Goal: Task Accomplishment & Management: Complete application form

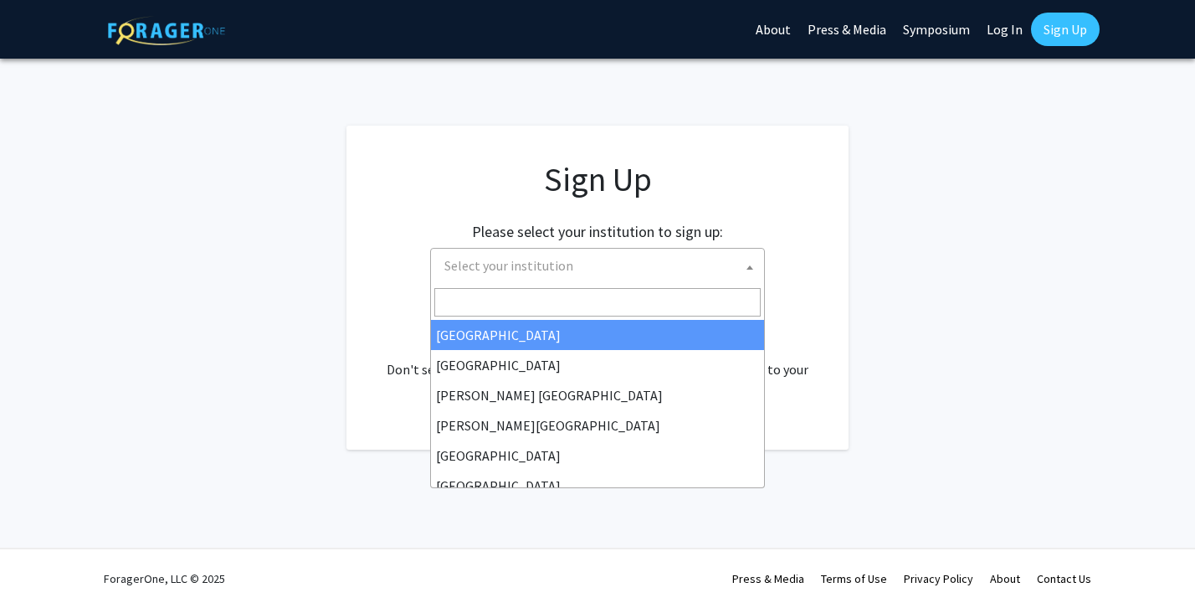
click at [614, 294] on input "Search" at bounding box center [597, 302] width 326 height 28
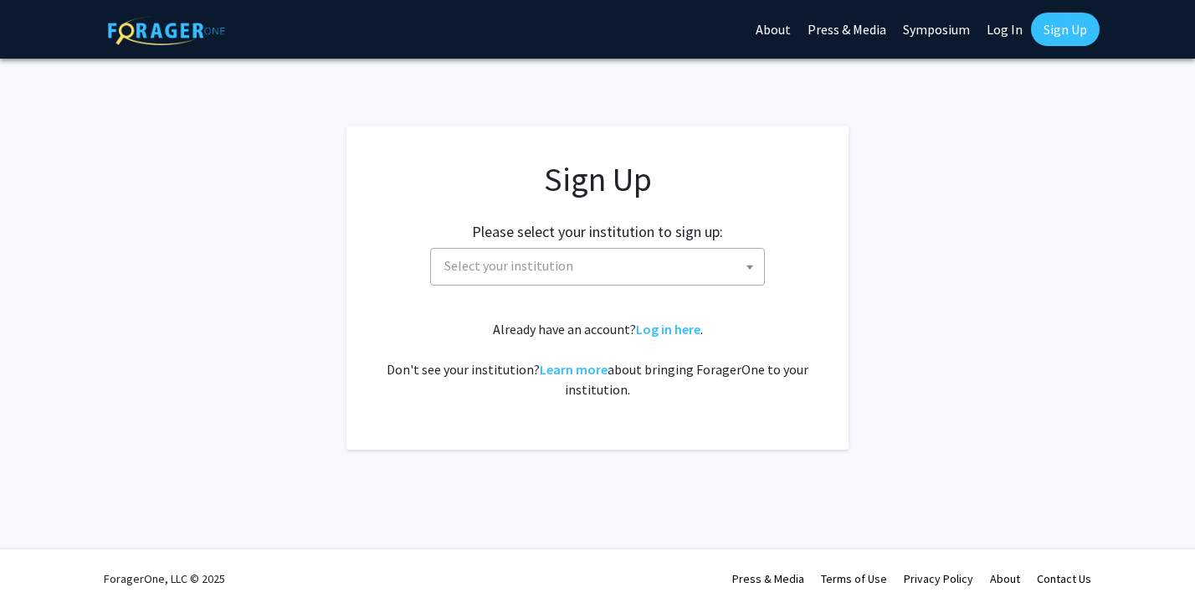
click at [758, 203] on div "Sign Up Please select your institution to sign up: Baylor University Brandeis U…" at bounding box center [597, 279] width 435 height 240
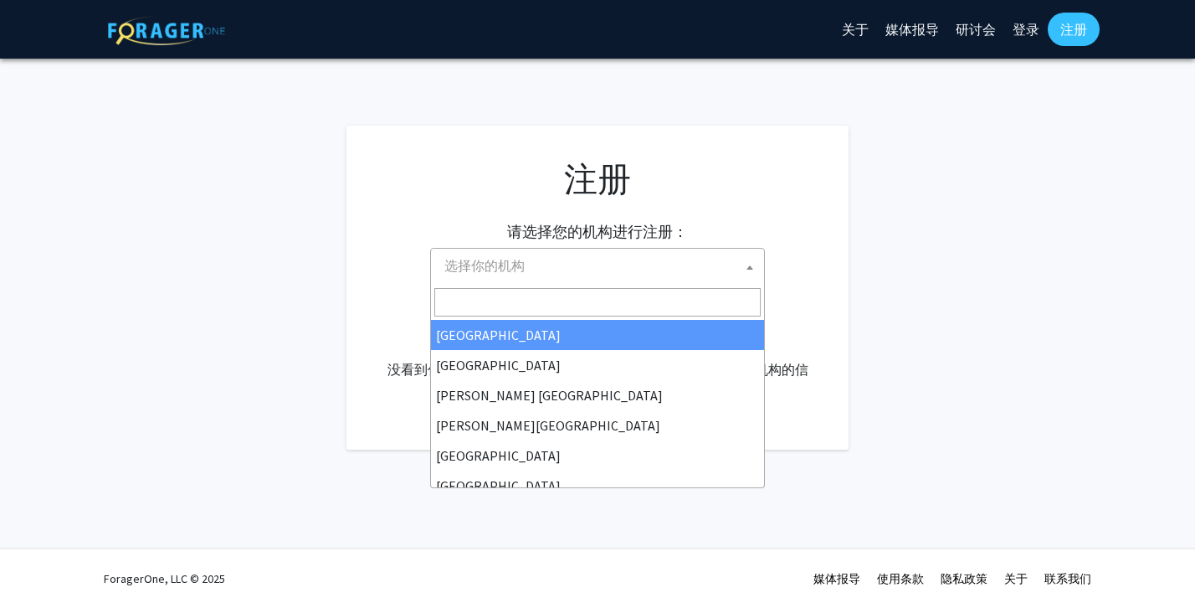
click at [702, 275] on span "选择你的机构" at bounding box center [601, 266] width 326 height 34
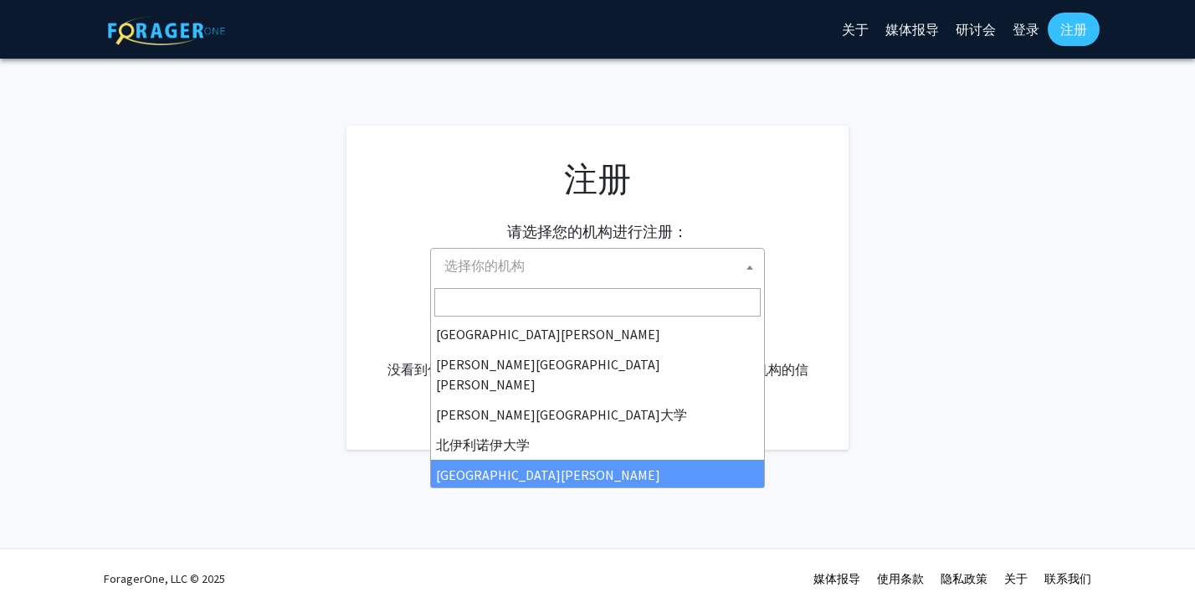
scroll to position [393, 0]
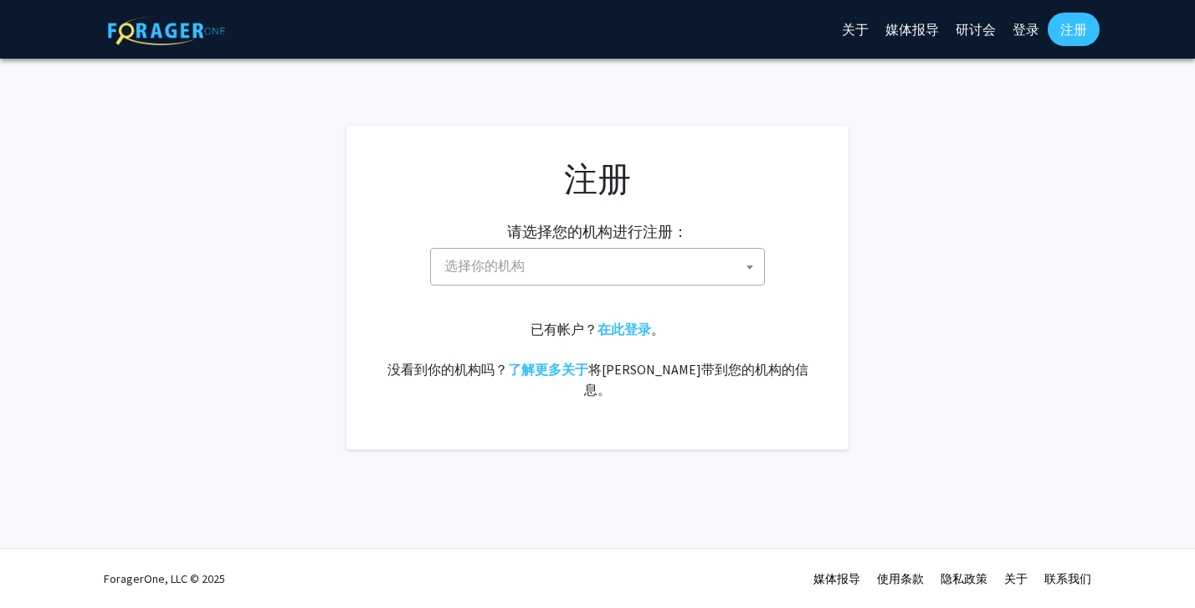
click at [748, 259] on span at bounding box center [750, 267] width 17 height 37
click at [712, 155] on fg-card "注册 请选择您的机构进行注册： 贝勒大学 布兰迪斯大学 克里斯托弗·纽波特大学 克拉克亚特兰大大学 德雷塞尔大学 东卡罗莱纳大学 东密歇根大学 埃默里大学 大…" at bounding box center [598, 288] width 502 height 324
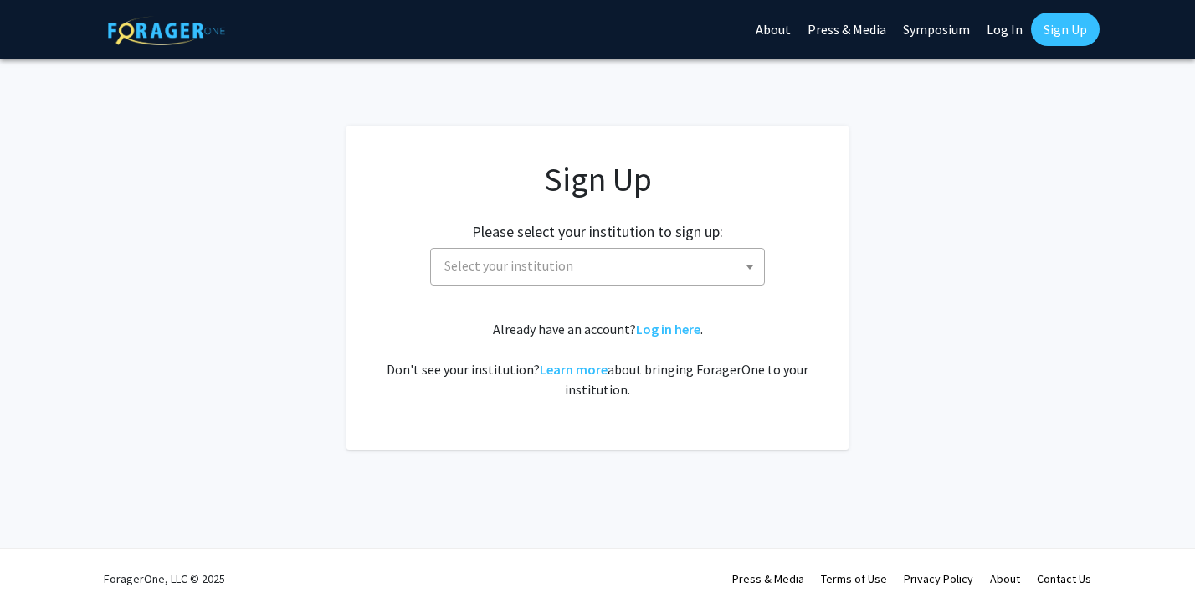
click at [698, 289] on div "Sign Up Please select your institution to sign up: [GEOGRAPHIC_DATA] [GEOGRAPHI…" at bounding box center [597, 279] width 435 height 240
click at [719, 275] on span "Select your institution" at bounding box center [601, 266] width 326 height 34
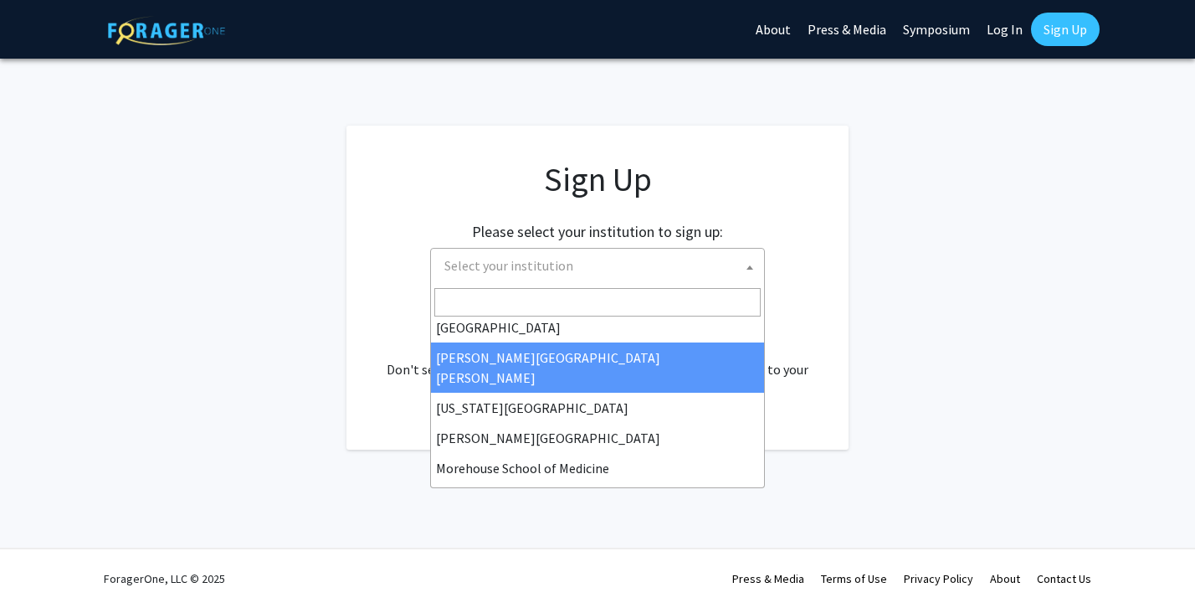
scroll to position [310, 0]
select select "1"
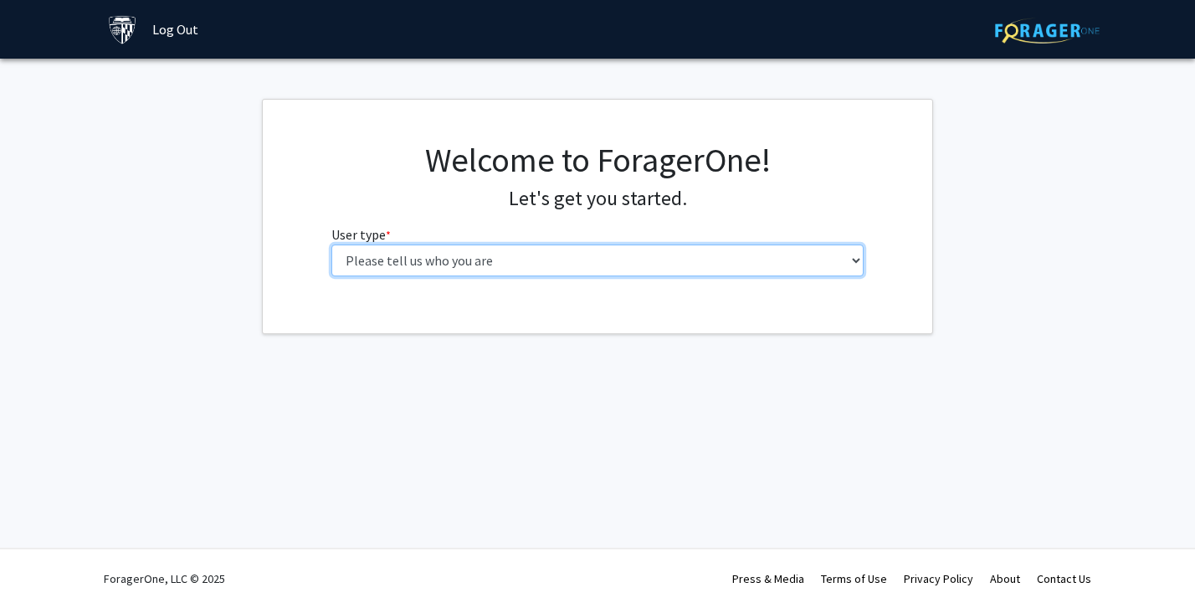
select select "2: masters"
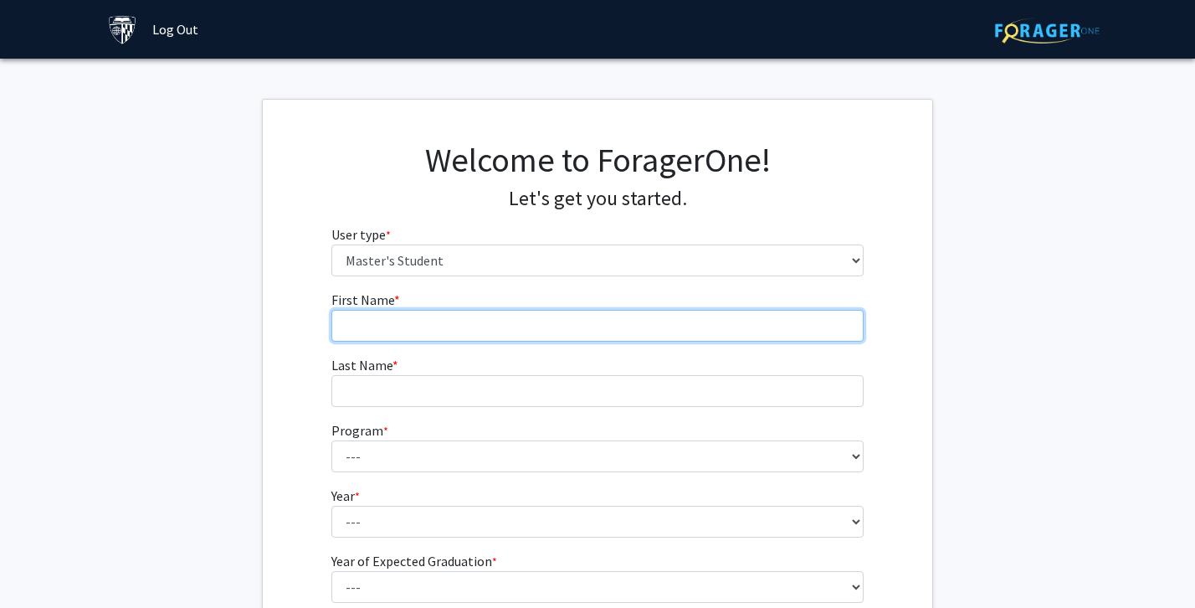
click at [481, 327] on input "First Name * required" at bounding box center [597, 326] width 533 height 32
type input "chengye"
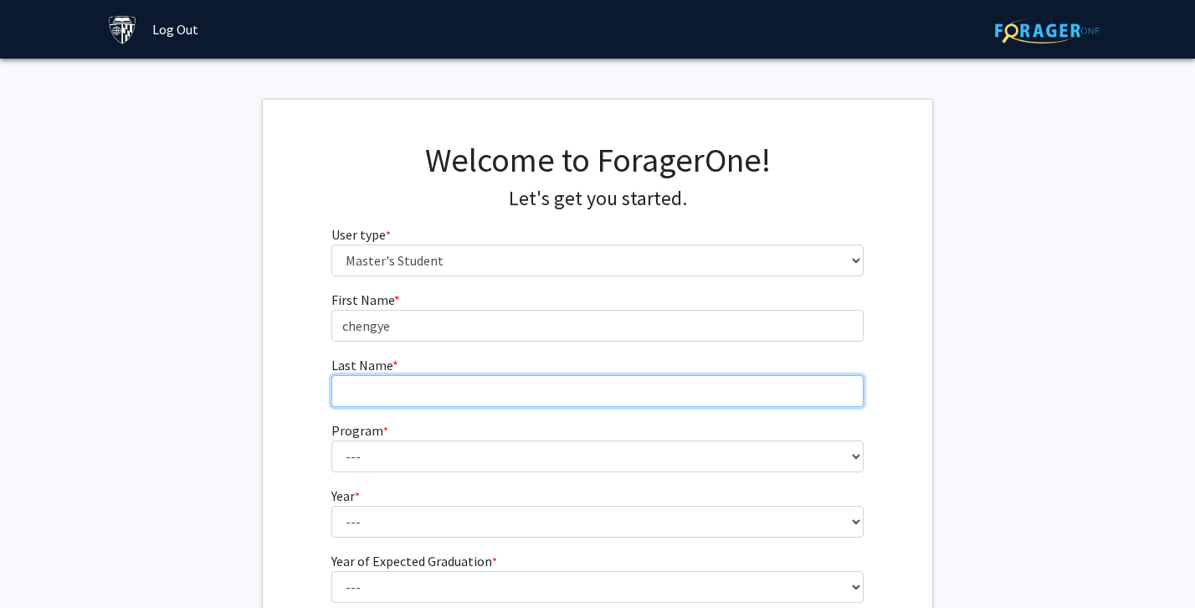
click at [449, 384] on input "Last Name * required" at bounding box center [597, 391] width 533 height 32
type input "liu"
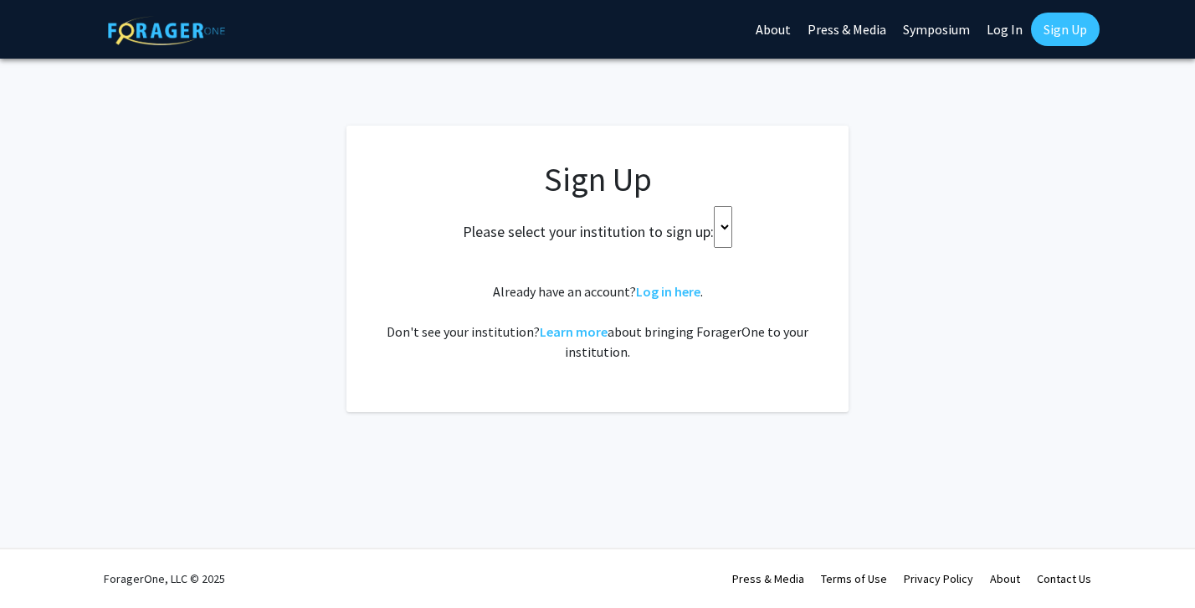
click at [712, 225] on div "Please select your institution to sign up:" at bounding box center [597, 227] width 460 height 42
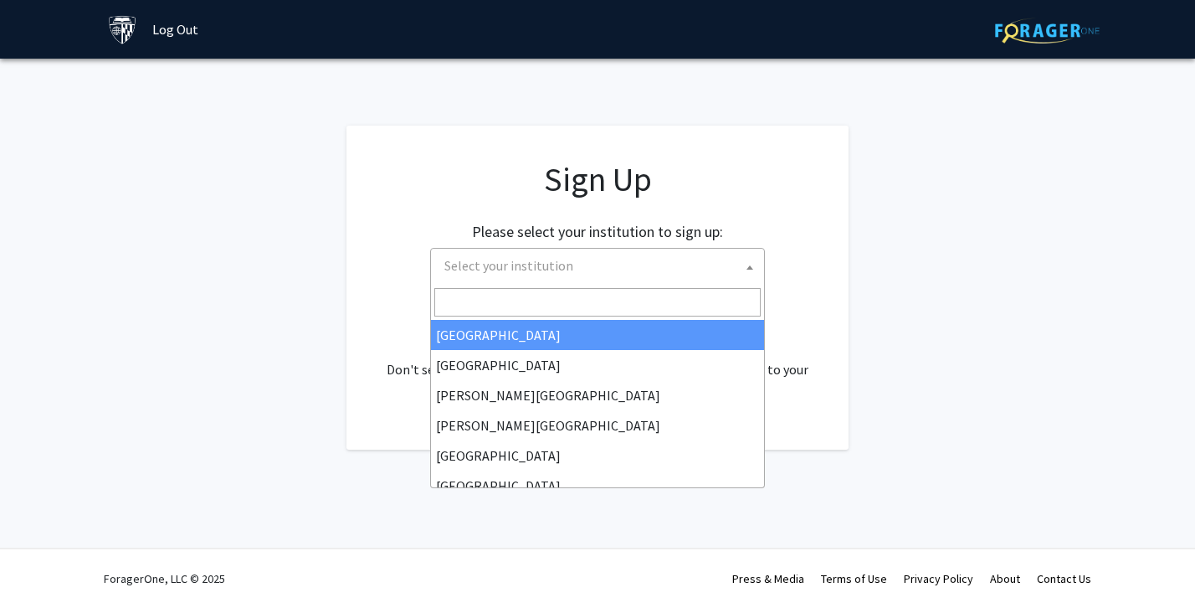
click at [740, 275] on span "Select your institution" at bounding box center [601, 266] width 326 height 34
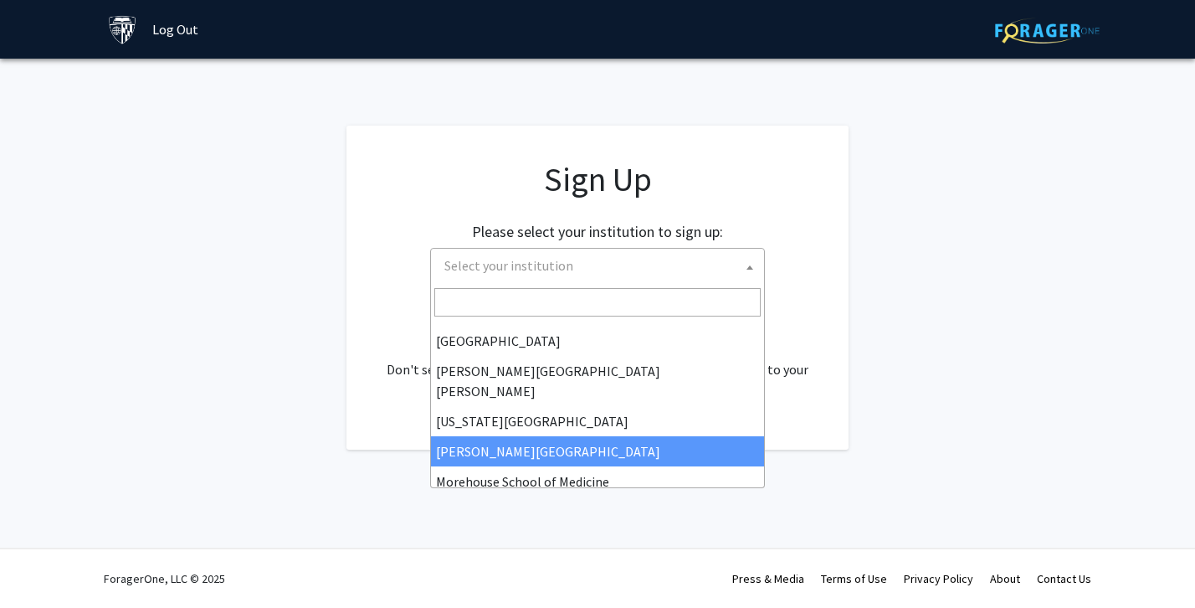
scroll to position [296, 0]
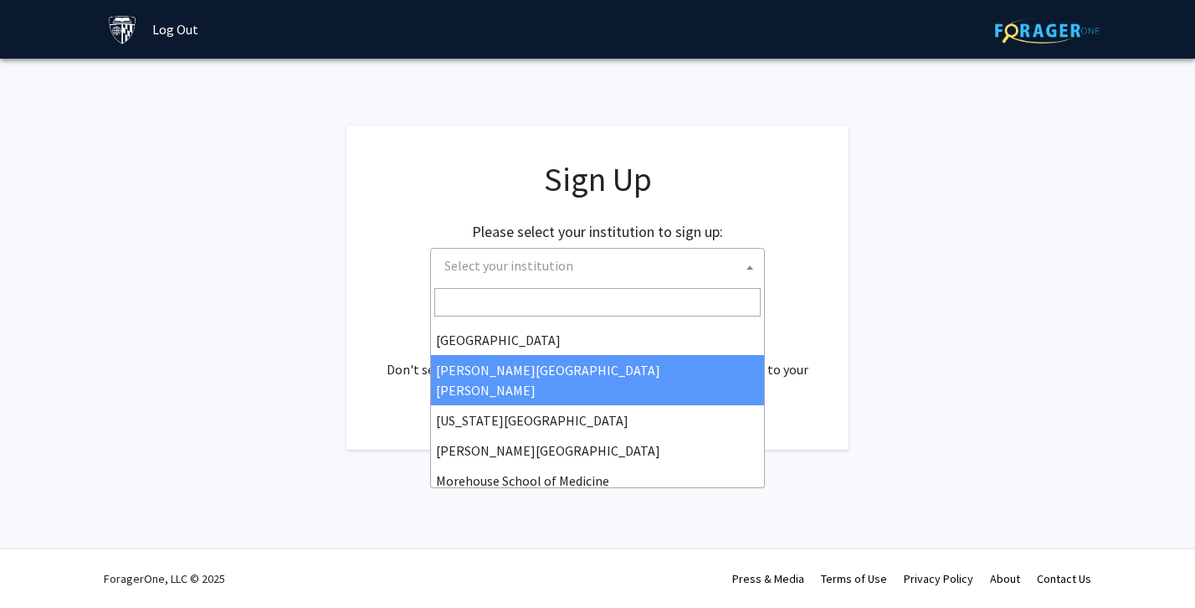
select select "1"
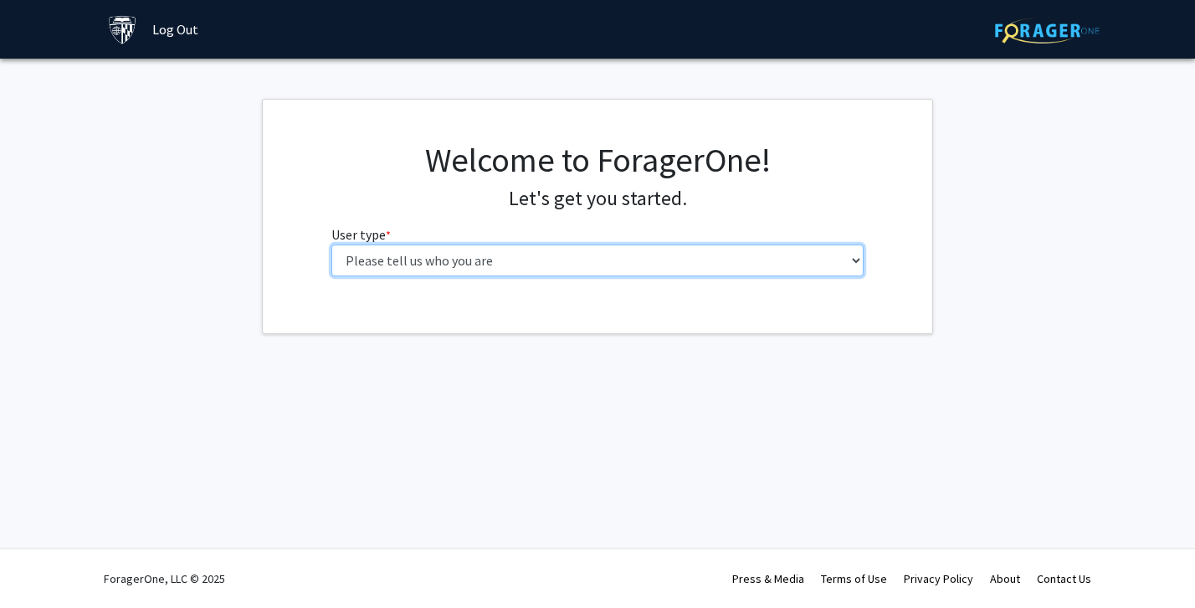
select select "2: masters"
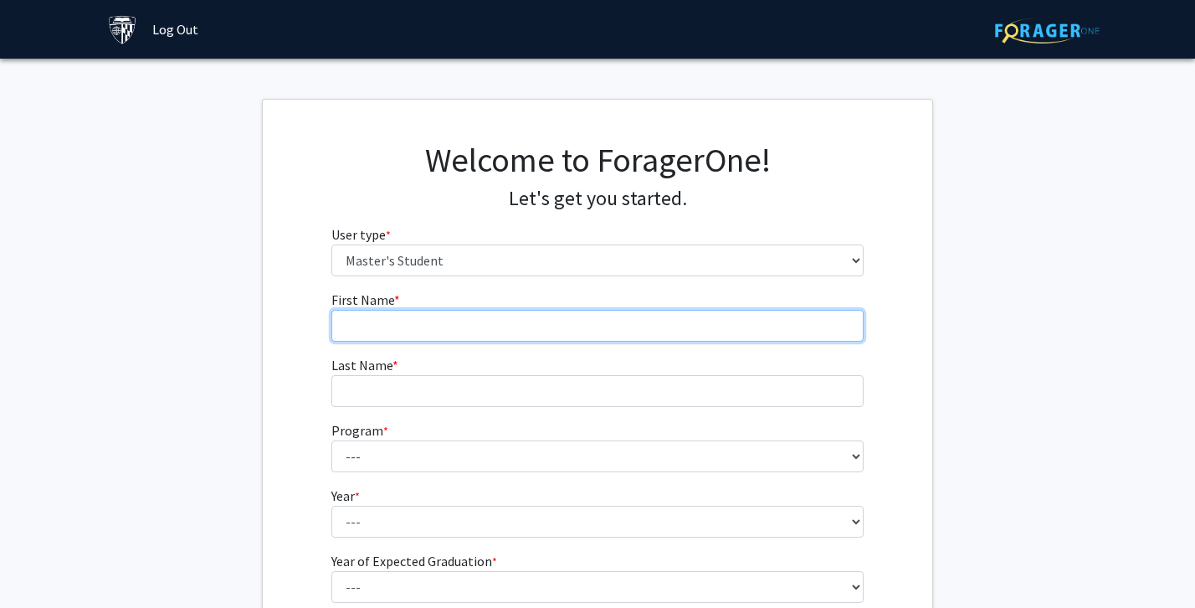
click at [613, 328] on input "First Name * required" at bounding box center [597, 326] width 533 height 32
type input "Chengye"
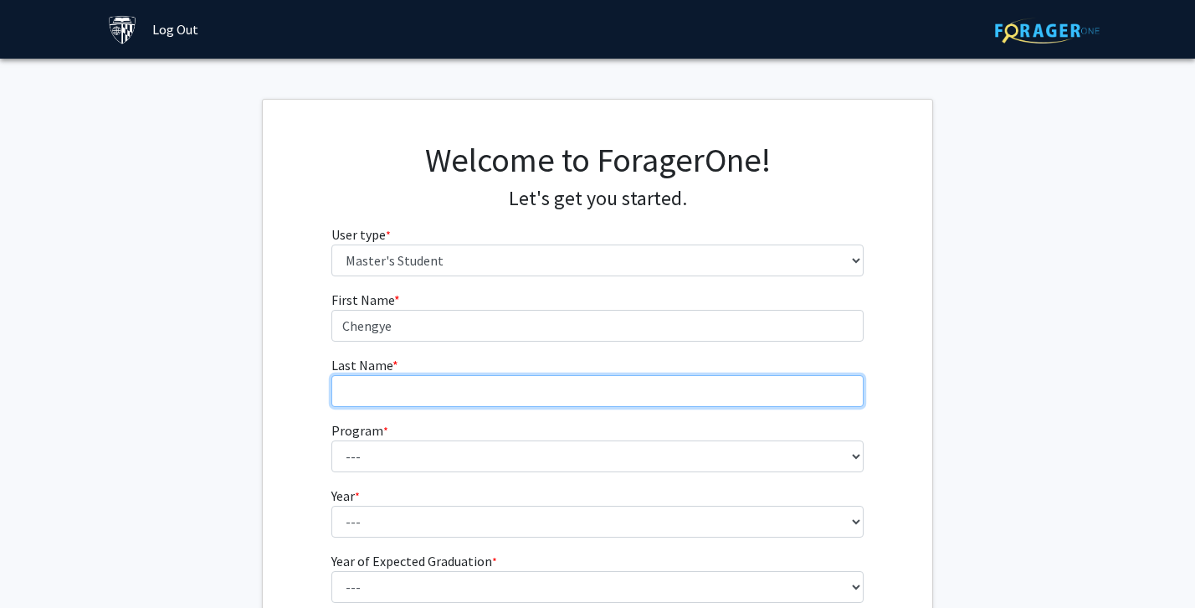
click at [617, 393] on input "Last Name * required" at bounding box center [597, 391] width 533 height 32
type input "Liu"
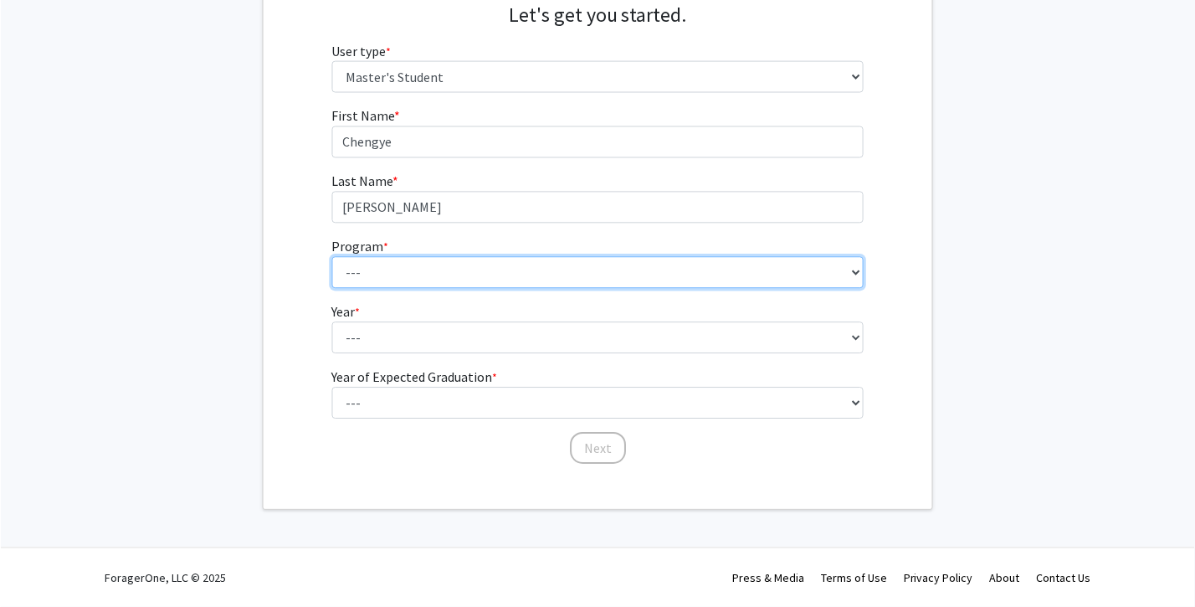
scroll to position [182, 0]
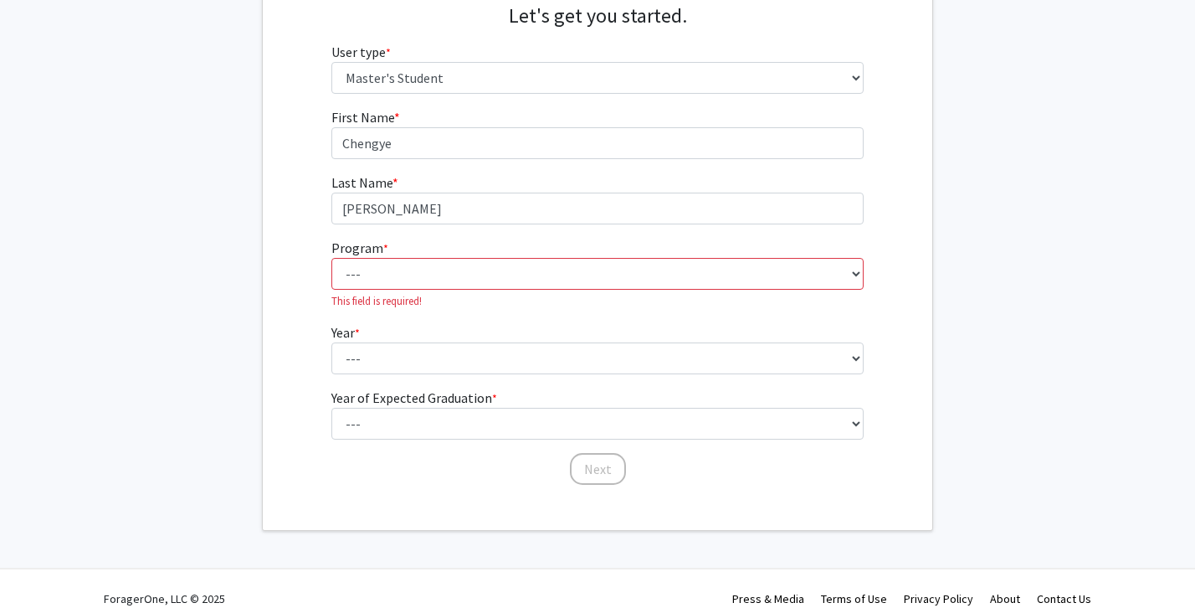
click at [457, 320] on form "First Name * required Chengye Last Name * required Liu Program * required --- A…" at bounding box center [597, 288] width 533 height 362
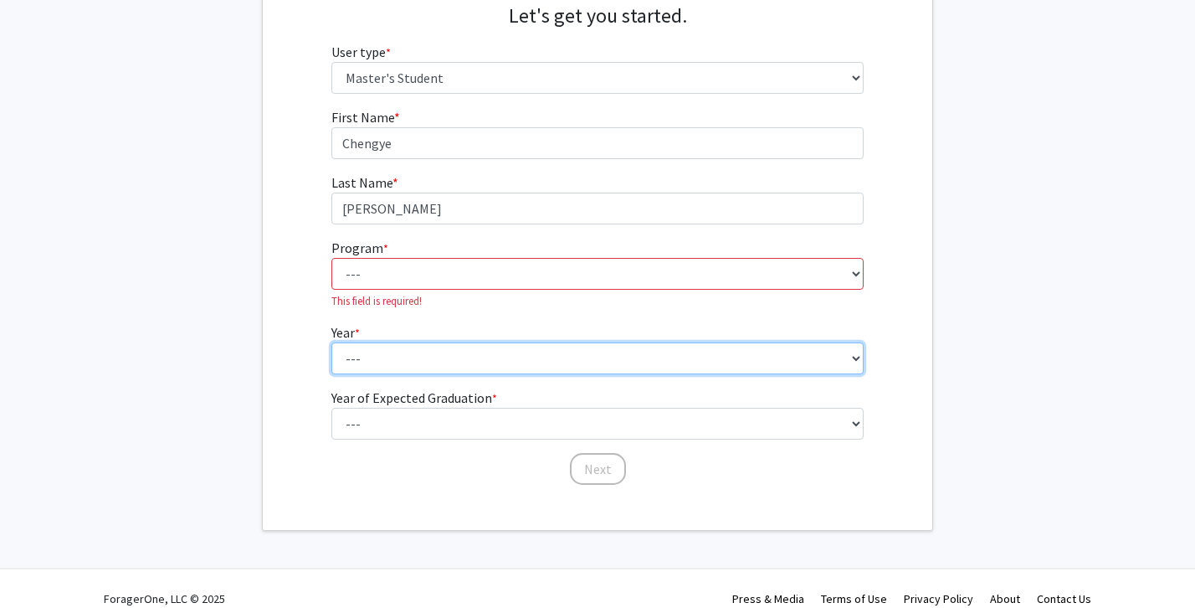
select select "1: first_year"
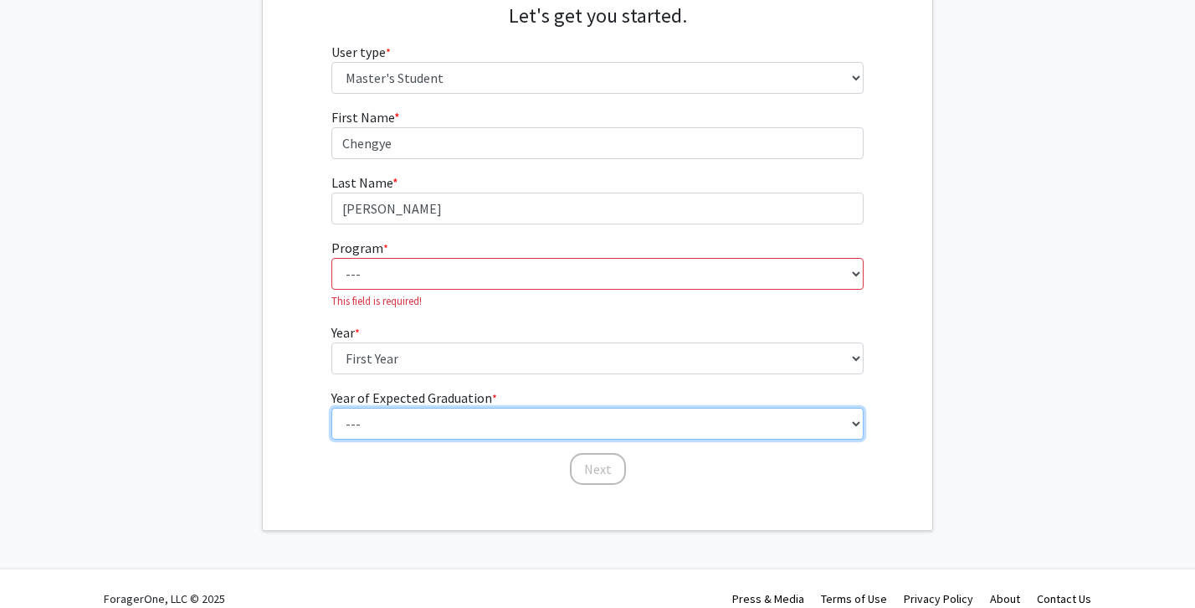
select select "3: 2027"
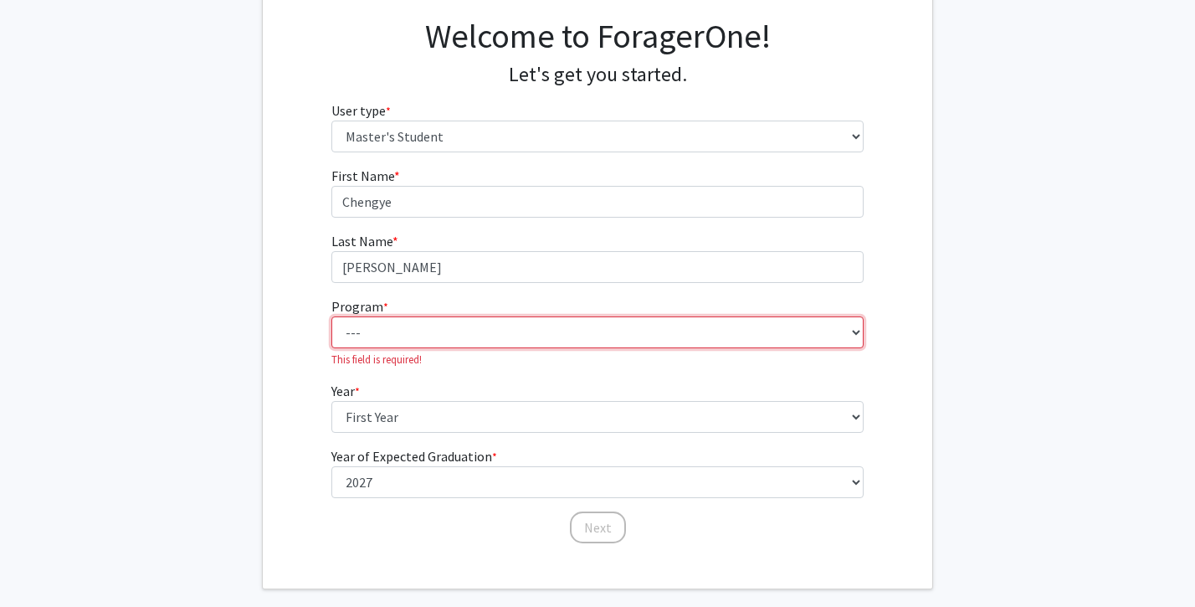
scroll to position [58, 0]
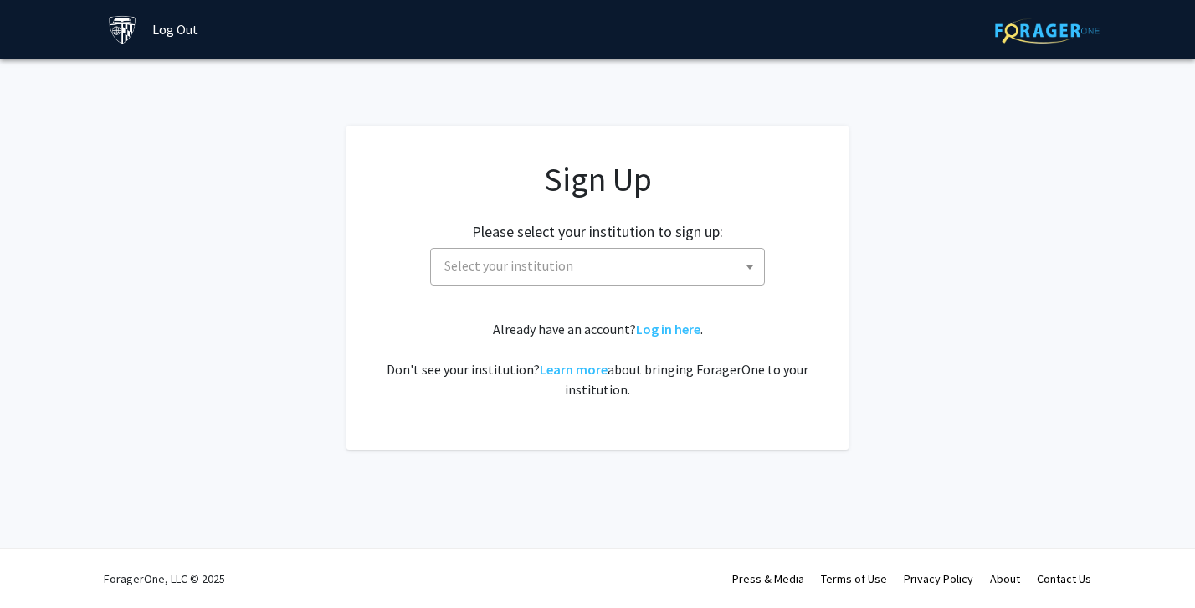
click at [658, 333] on link "Log in here" at bounding box center [668, 329] width 64 height 17
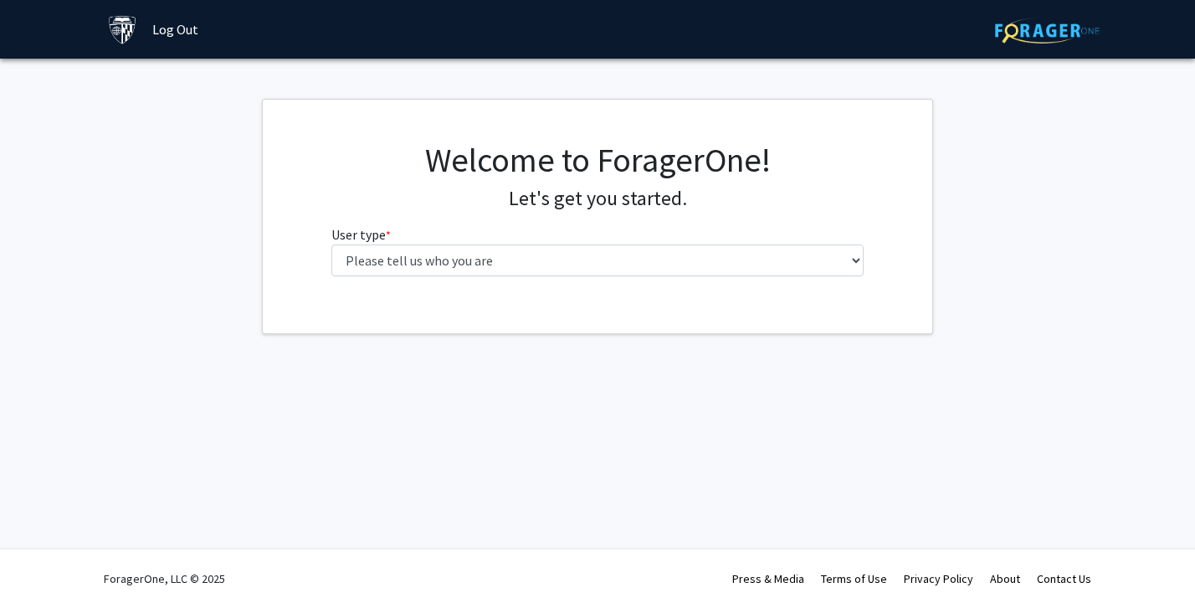
click at [787, 236] on fg-select "User type * required Please tell us who you are Undergraduate Student Master's …" at bounding box center [597, 250] width 533 height 52
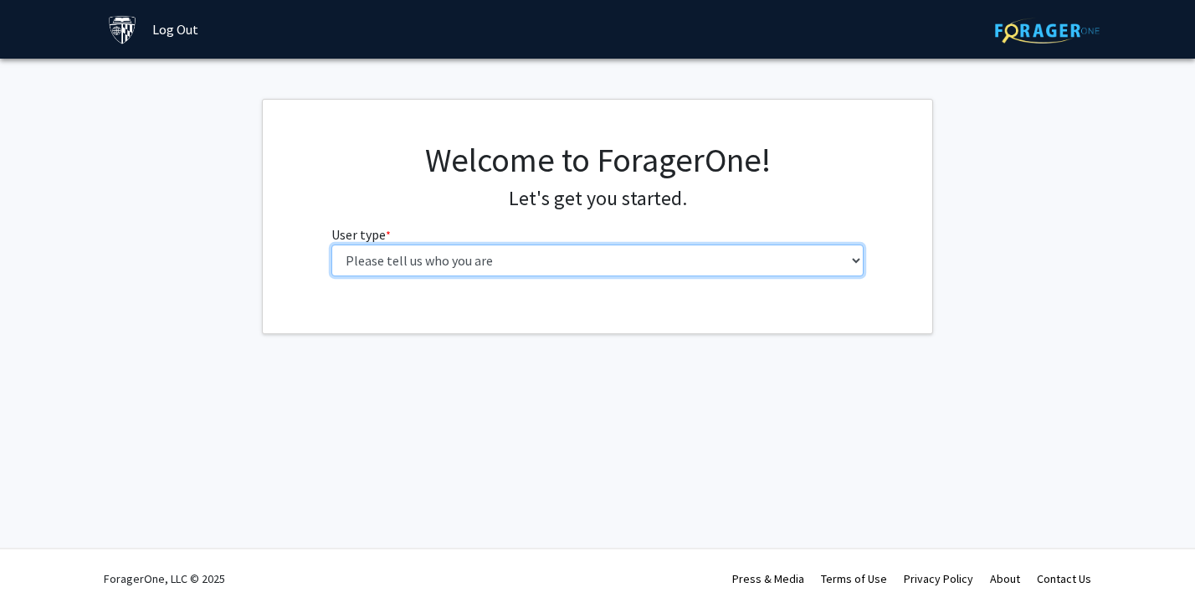
select select "2: masters"
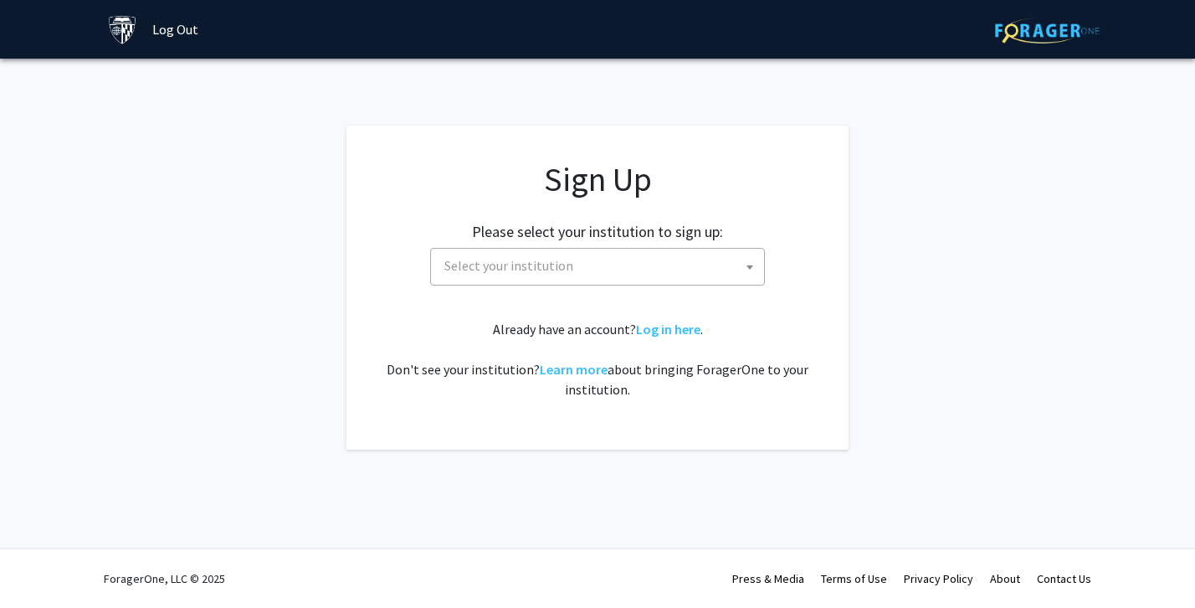
click at [569, 259] on span "Select your institution" at bounding box center [601, 266] width 326 height 34
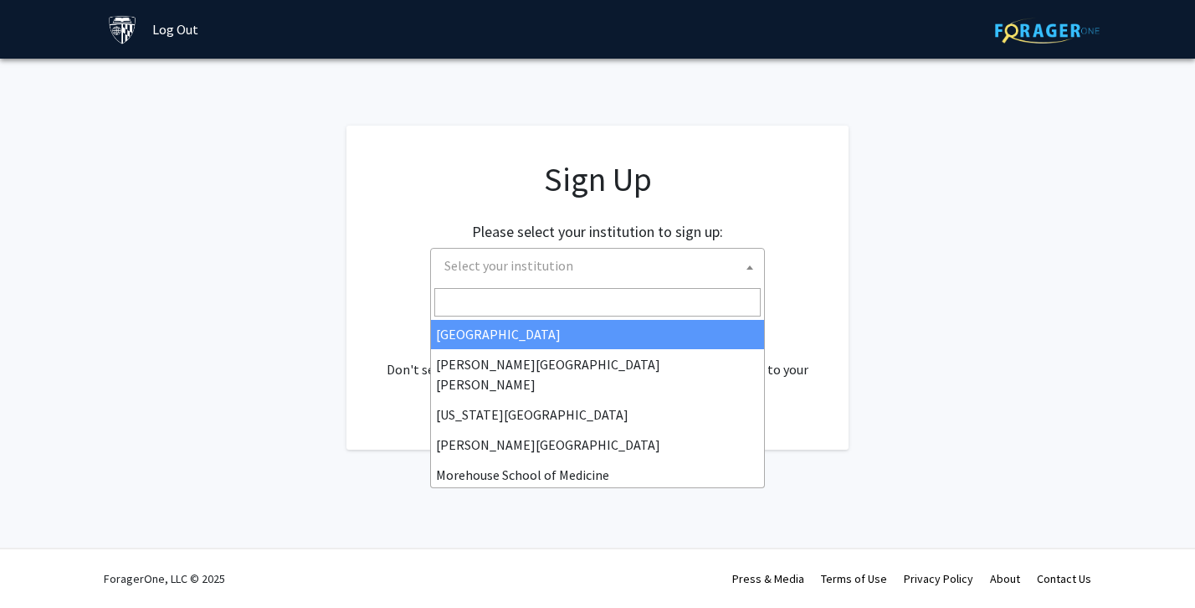
scroll to position [306, 0]
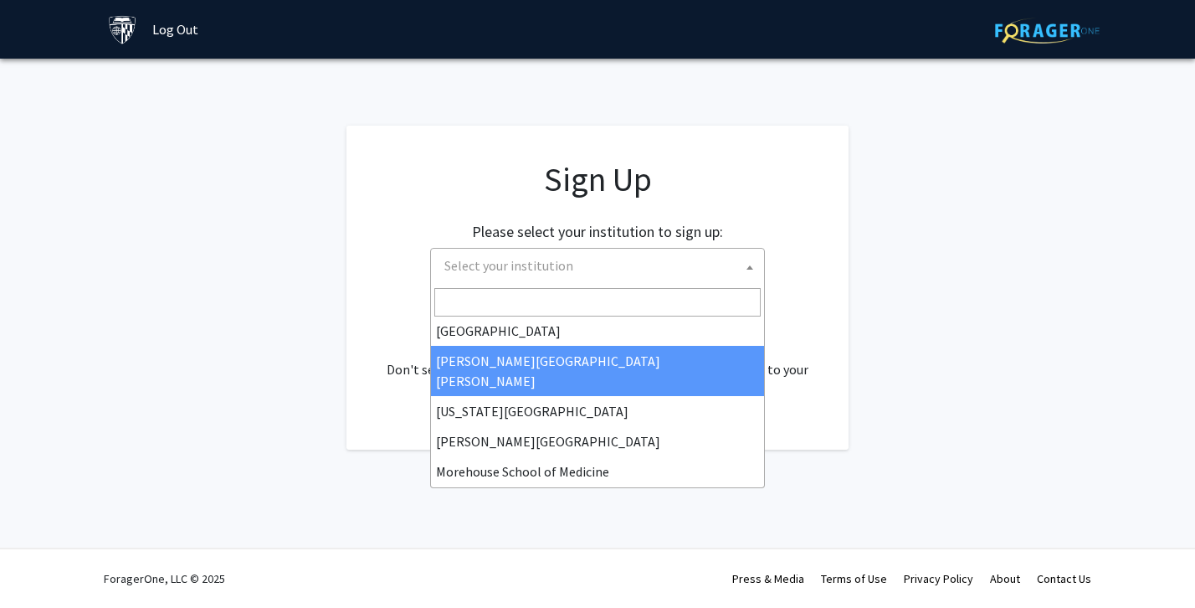
select select "1"
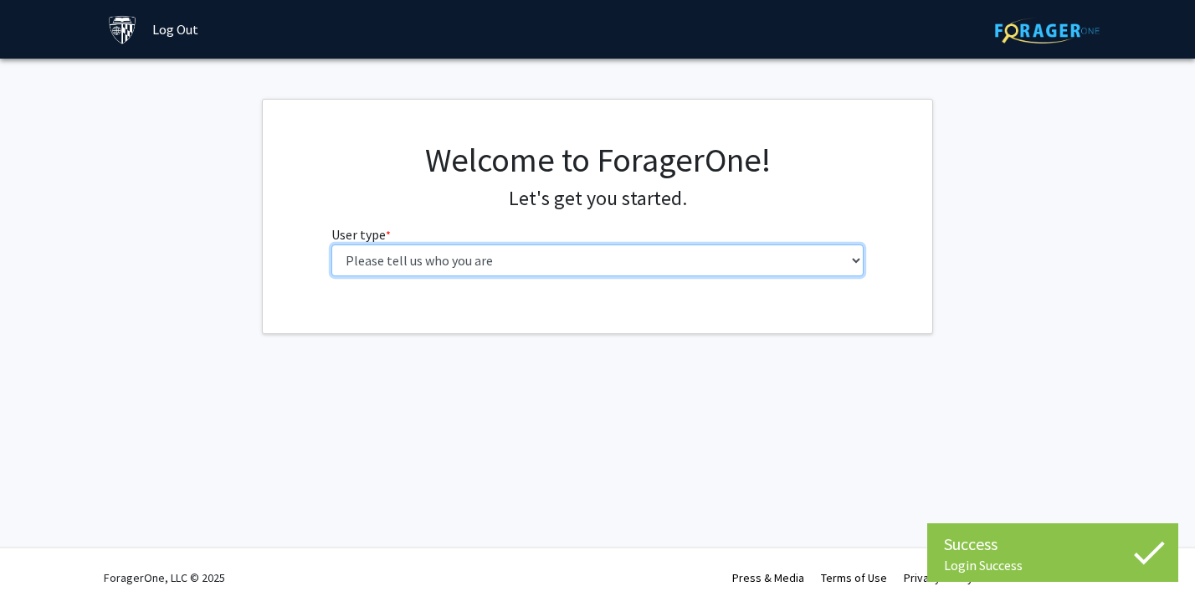
select select "2: masters"
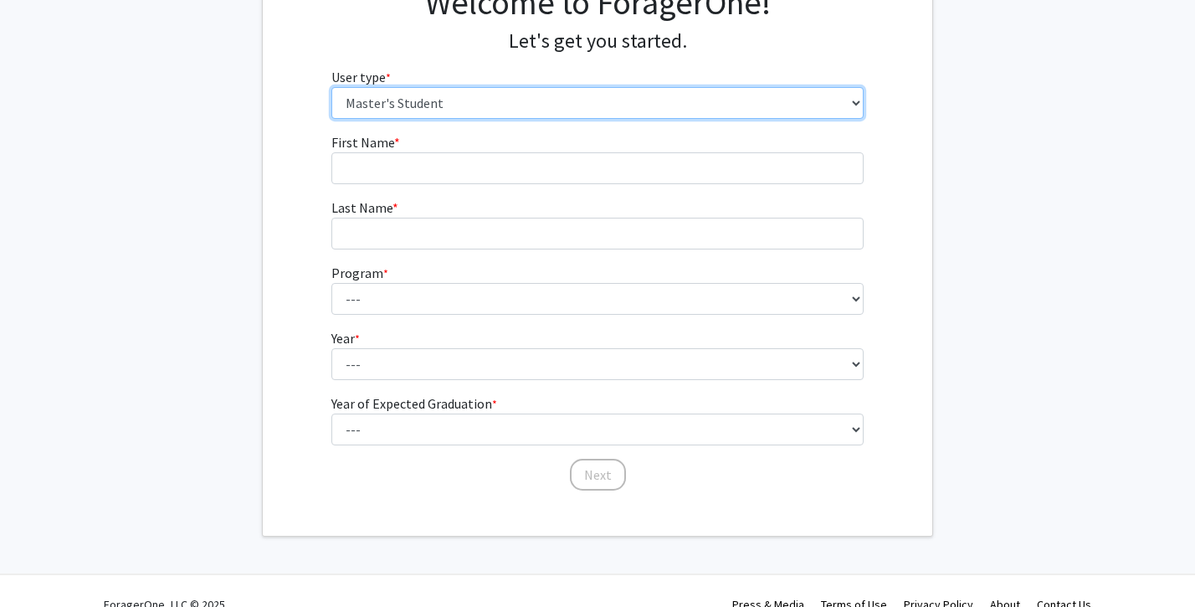
scroll to position [158, 0]
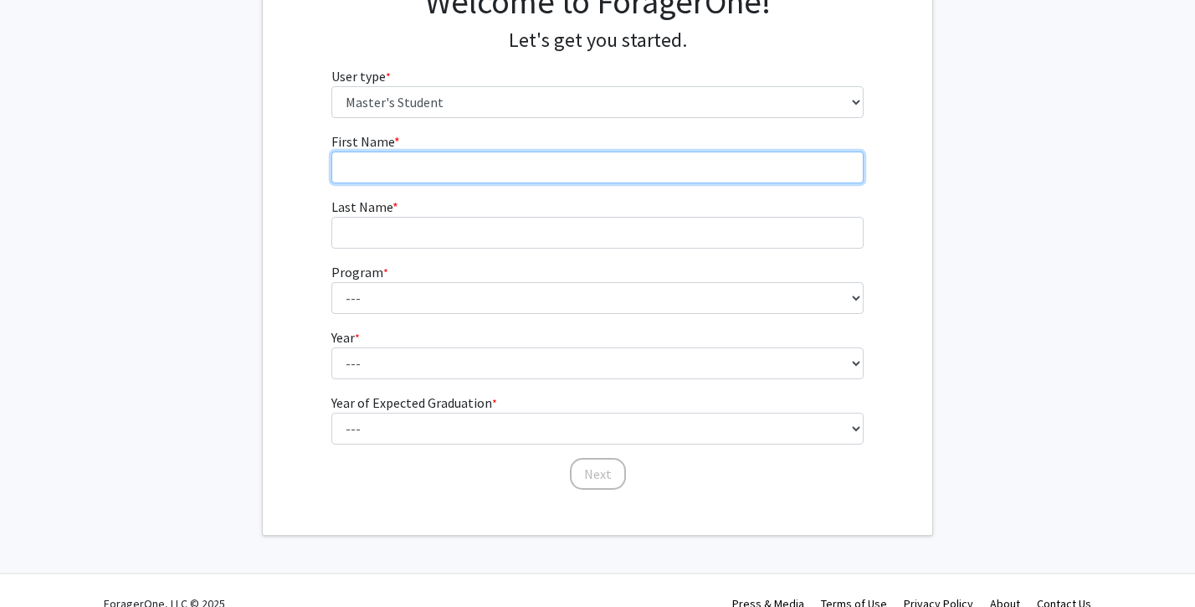
click at [682, 166] on input "First Name * required" at bounding box center [597, 168] width 533 height 32
